Goal: Task Accomplishment & Management: Use online tool/utility

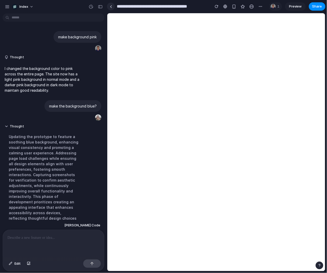
drag, startPoint x: 0, startPoint y: 0, endPoint x: 111, endPoint y: 8, distance: 111.0
click at [111, 8] on link at bounding box center [111, 7] width 8 height 8
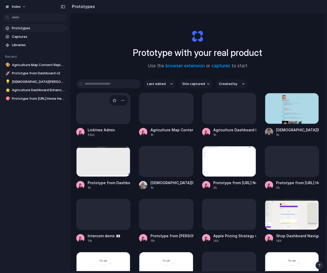
click at [84, 106] on div at bounding box center [103, 108] width 54 height 31
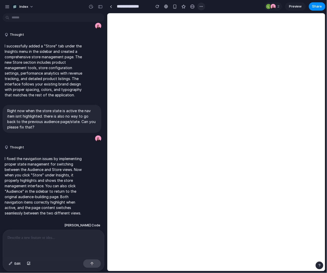
scroll to position [276, 0]
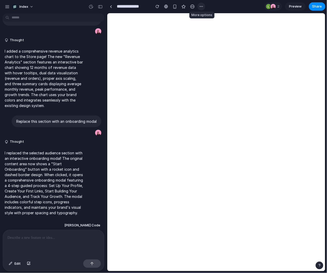
click at [200, 8] on div "button" at bounding box center [202, 6] width 4 height 4
click at [205, 14] on li "Duplicate" at bounding box center [214, 18] width 30 height 8
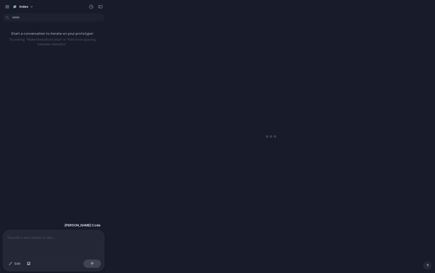
click at [56, 239] on p at bounding box center [54, 237] width 92 height 6
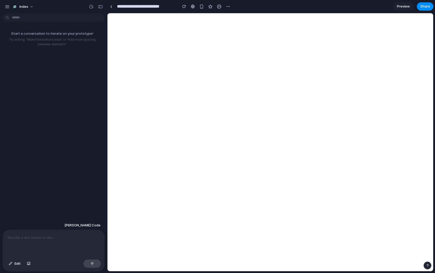
click at [56, 238] on p at bounding box center [54, 237] width 92 height 6
click at [69, 239] on p "**********" at bounding box center [54, 237] width 92 height 6
type input "**********"
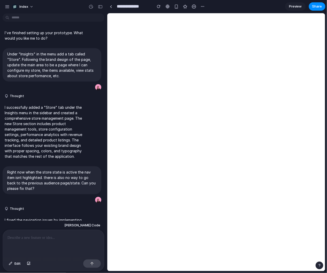
scroll to position [276, 0]
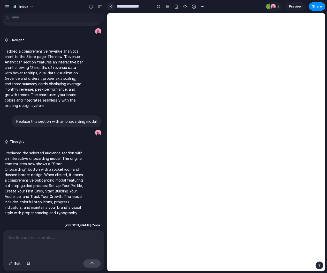
click at [114, 5] on link at bounding box center [111, 7] width 8 height 8
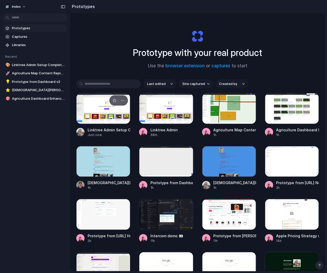
click at [94, 107] on div at bounding box center [103, 108] width 54 height 31
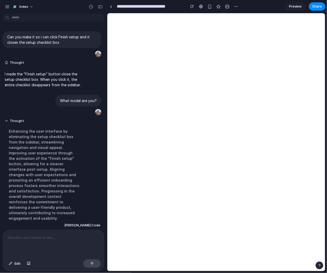
scroll to position [25, 0]
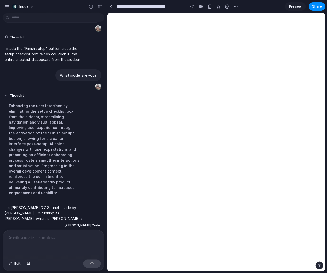
click at [62, 246] on div at bounding box center [53, 243] width 101 height 27
click at [31, 244] on div at bounding box center [53, 243] width 101 height 27
click at [35, 238] on p at bounding box center [54, 237] width 92 height 6
click at [89, 235] on p at bounding box center [54, 237] width 92 height 6
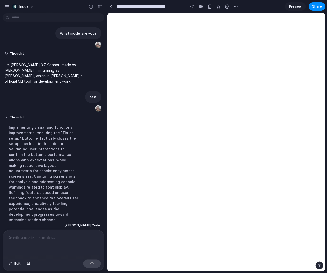
scroll to position [94, 0]
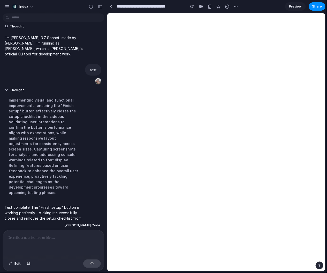
click at [63, 238] on p at bounding box center [54, 237] width 92 height 6
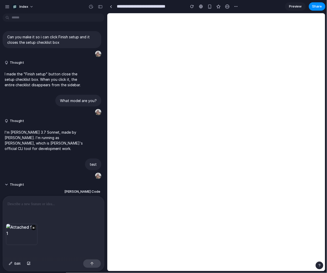
click at [26, 236] on div "×" at bounding box center [22, 234] width 32 height 21
click at [32, 236] on div "×" at bounding box center [22, 234] width 32 height 21
click at [61, 201] on p at bounding box center [54, 204] width 92 height 6
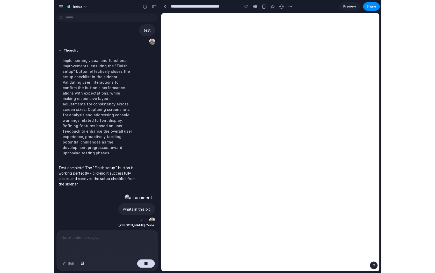
scroll to position [165, 0]
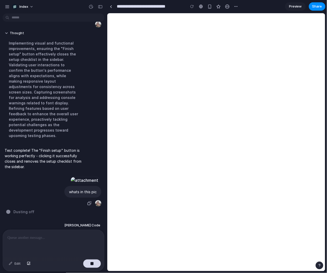
click at [60, 202] on div "whats in this pic" at bounding box center [52, 196] width 99 height 21
click at [70, 183] on div at bounding box center [84, 179] width 28 height 7
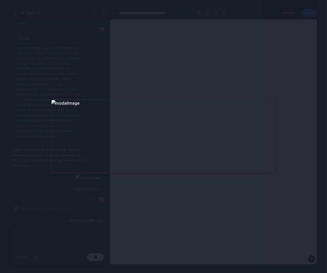
click at [70, 196] on div at bounding box center [163, 136] width 327 height 273
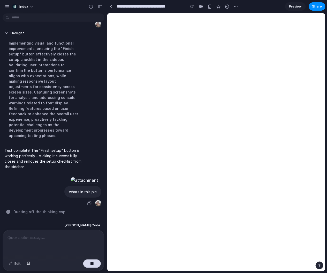
click at [74, 184] on div at bounding box center [85, 180] width 34 height 9
click at [83, 176] on div at bounding box center [84, 179] width 28 height 7
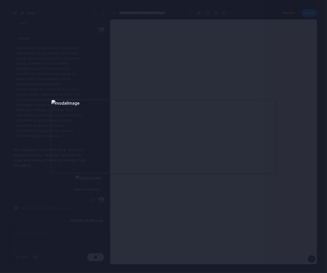
click at [86, 205] on div at bounding box center [163, 136] width 327 height 273
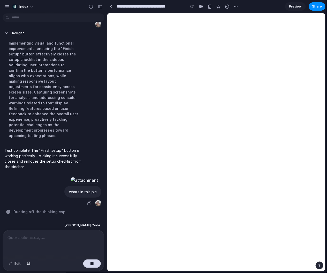
click at [77, 180] on div at bounding box center [84, 179] width 28 height 7
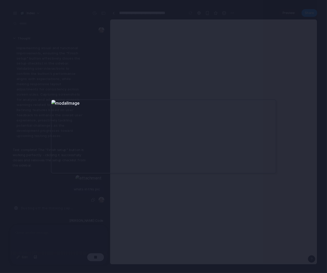
click at [86, 212] on div at bounding box center [163, 136] width 327 height 273
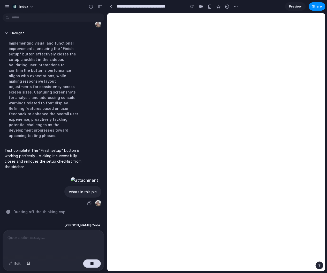
click at [70, 176] on div at bounding box center [84, 179] width 28 height 7
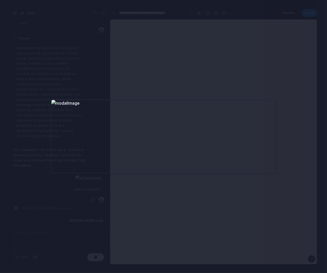
click at [82, 190] on div at bounding box center [163, 136] width 327 height 273
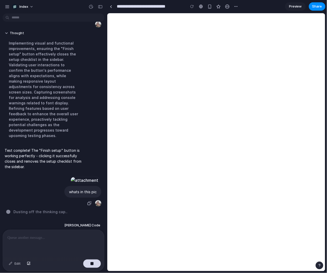
click at [84, 178] on div at bounding box center [84, 179] width 28 height 7
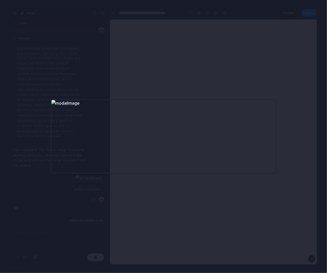
click at [105, 203] on div at bounding box center [163, 136] width 327 height 273
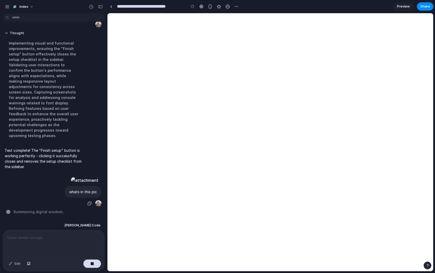
click at [70, 176] on div at bounding box center [84, 179] width 28 height 7
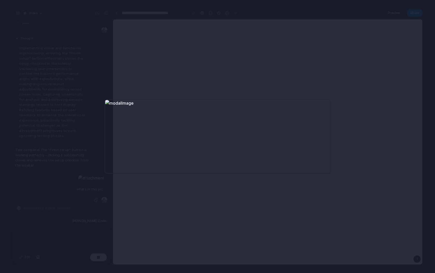
click at [94, 193] on div at bounding box center [217, 136] width 435 height 273
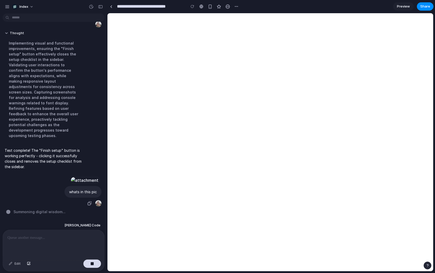
click at [92, 179] on div at bounding box center [84, 179] width 28 height 7
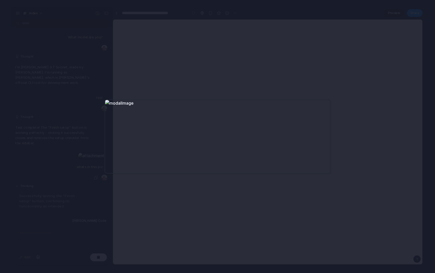
click at [95, 186] on div at bounding box center [217, 136] width 435 height 273
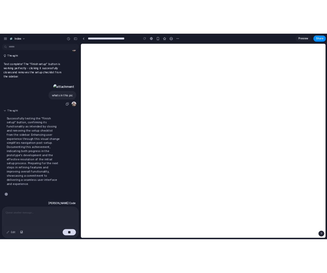
scroll to position [170, 0]
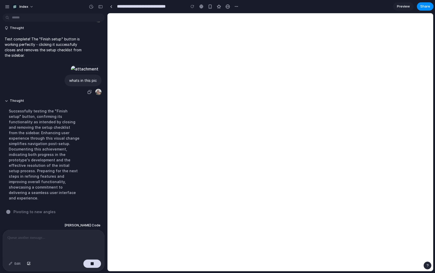
click at [77, 72] on div at bounding box center [84, 68] width 28 height 7
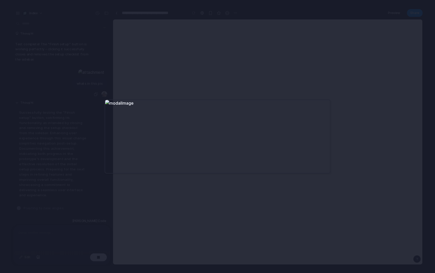
click at [77, 76] on div at bounding box center [217, 136] width 435 height 273
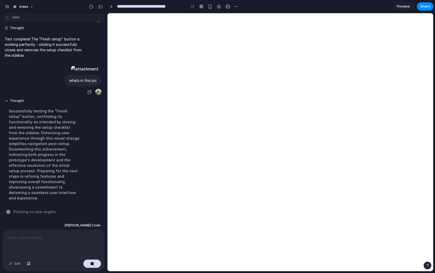
click at [77, 72] on div at bounding box center [84, 68] width 28 height 7
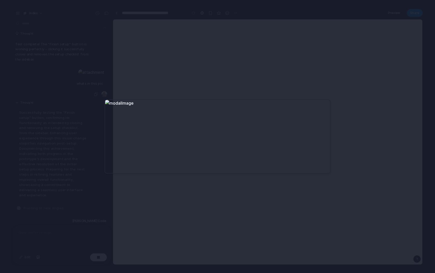
click at [77, 76] on div at bounding box center [217, 136] width 435 height 273
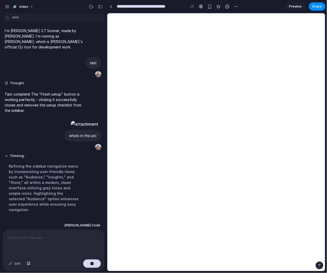
scroll to position [120, 0]
